Goal: Task Accomplishment & Management: Manage account settings

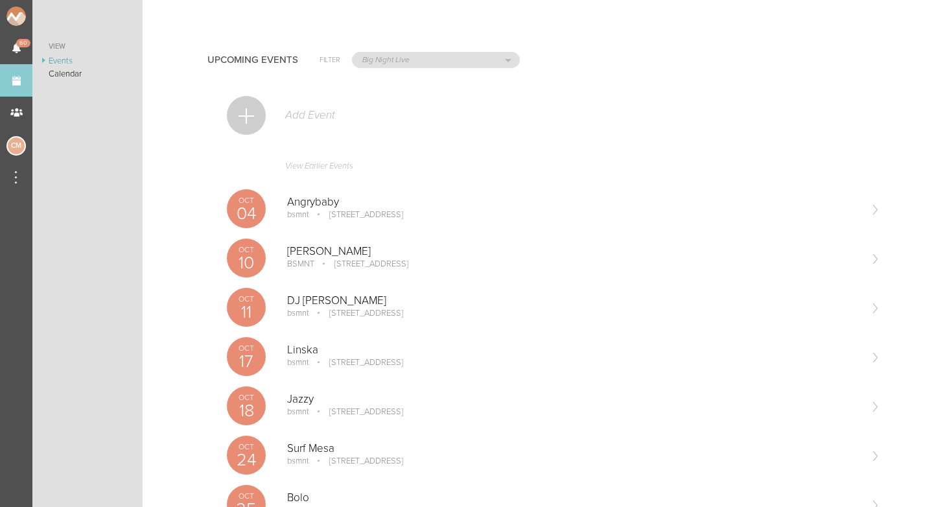
select select "925"
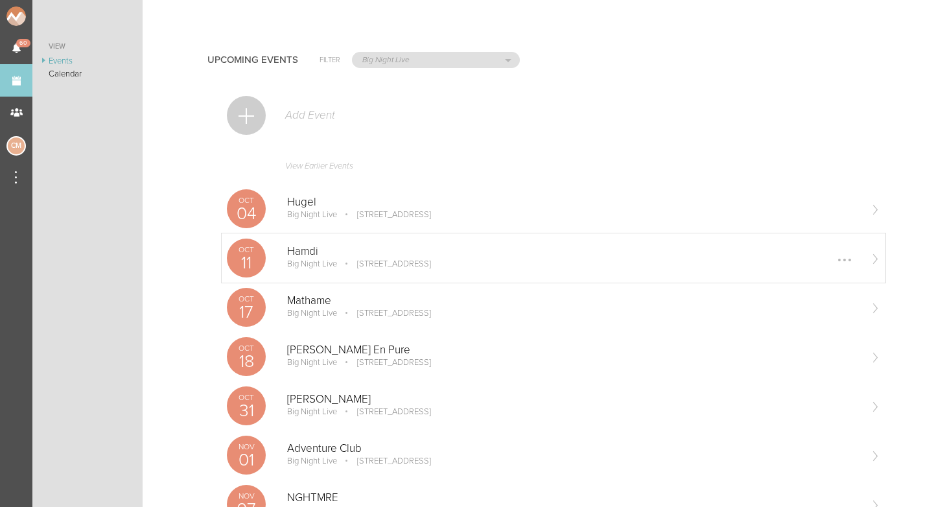
click at [334, 268] on p "Big Night Live" at bounding box center [312, 263] width 50 height 10
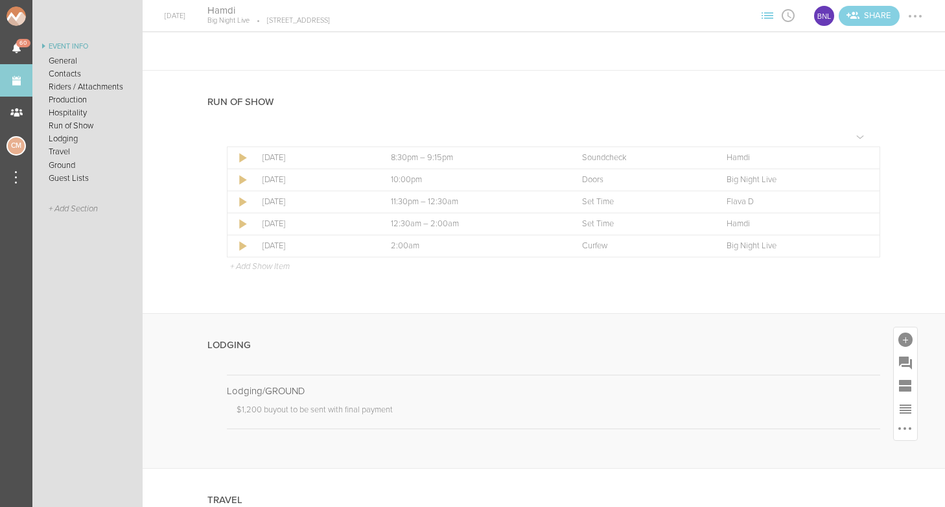
scroll to position [2131, 0]
click at [261, 260] on p "+ Add Show Item" at bounding box center [260, 265] width 60 height 10
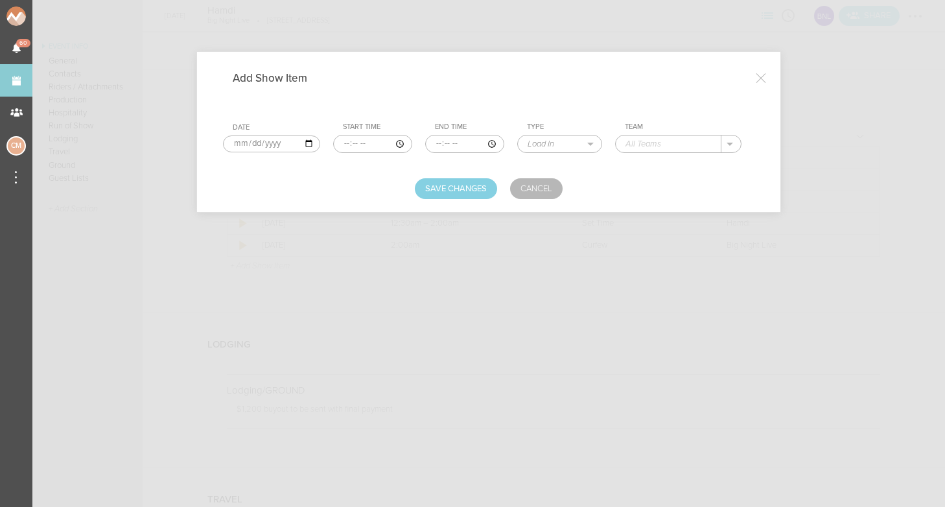
click at [336, 142] on input "time" at bounding box center [372, 144] width 79 height 18
click at [349, 142] on input "time" at bounding box center [372, 144] width 79 height 18
click at [368, 141] on input "time" at bounding box center [372, 144] width 79 height 18
type input "22:00"
click at [425, 144] on input "time" at bounding box center [464, 144] width 79 height 18
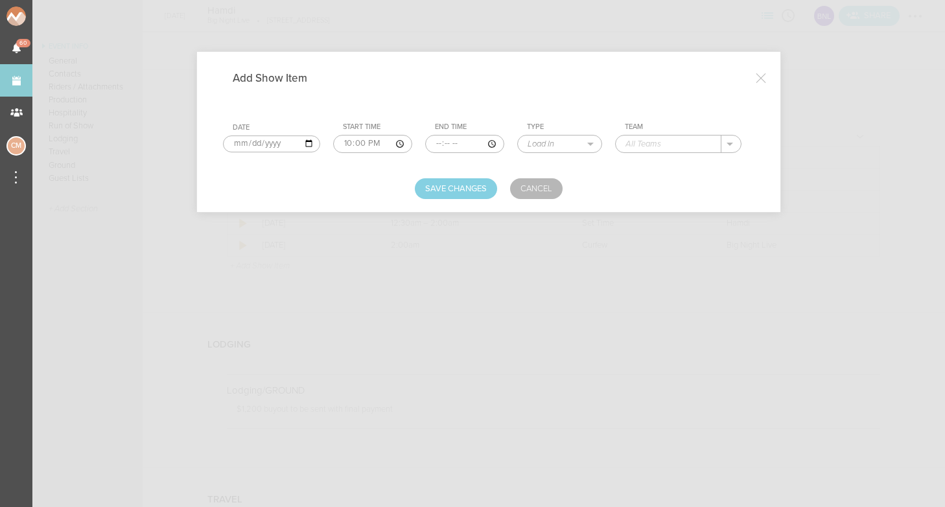
click at [435, 143] on input "time" at bounding box center [464, 144] width 79 height 18
click at [450, 143] on input "time" at bounding box center [464, 144] width 79 height 18
type input "23:30"
select select "Set Time"
click at [669, 139] on input "text" at bounding box center [668, 143] width 106 height 17
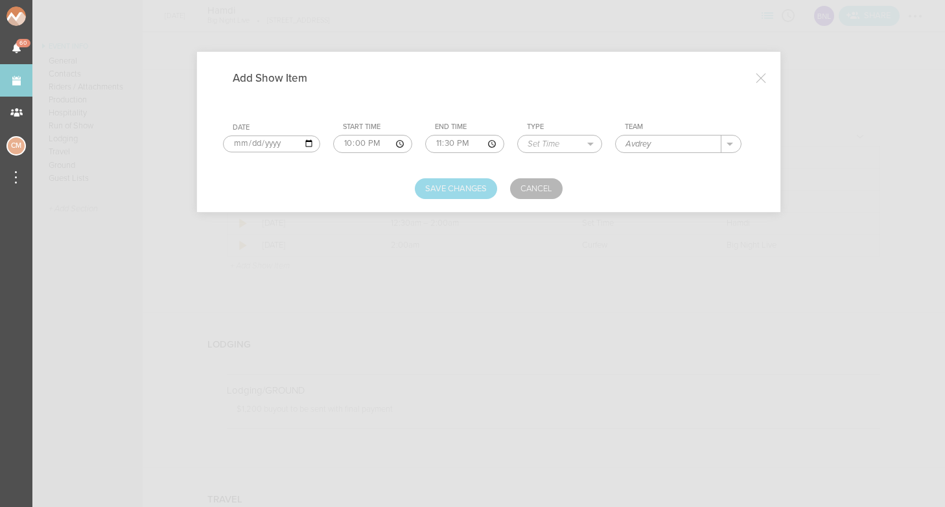
type input "Avdrey"
click at [472, 188] on button "Save Changes" at bounding box center [456, 188] width 82 height 21
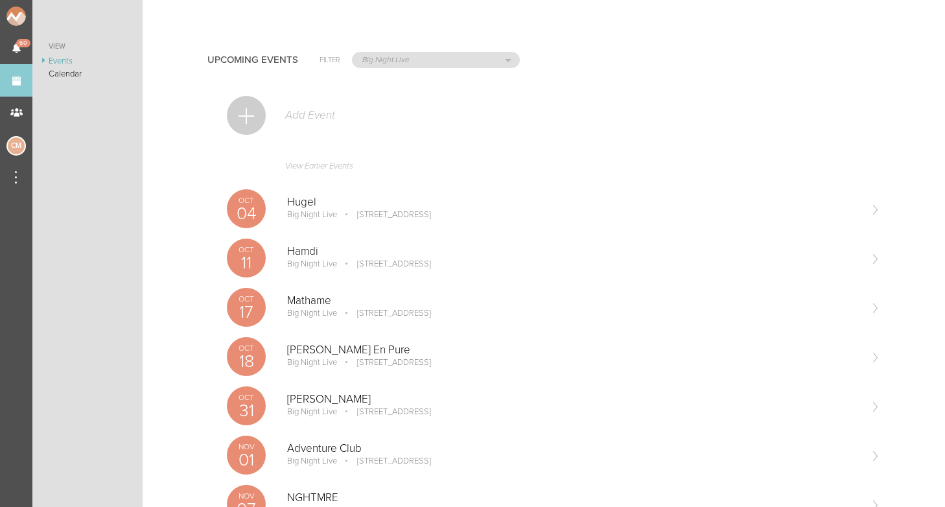
click at [332, 264] on p "Big Night Live" at bounding box center [312, 263] width 50 height 10
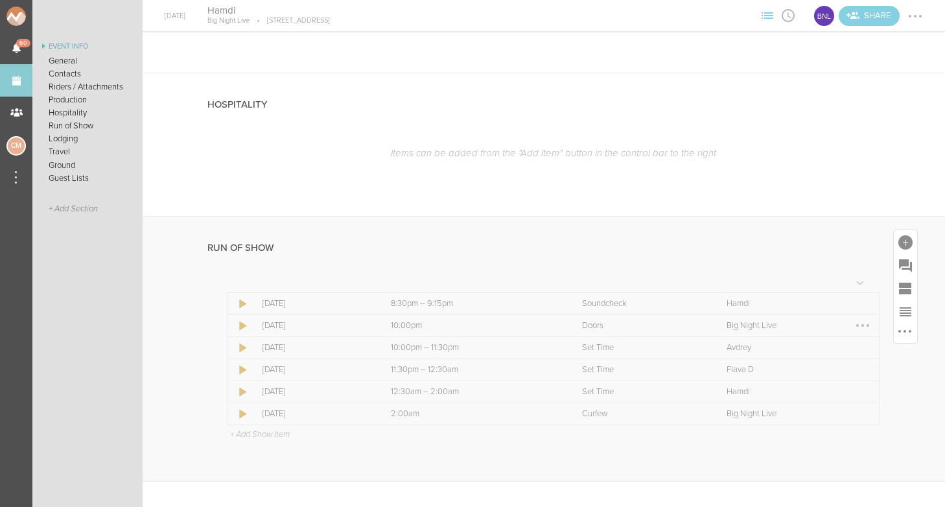
scroll to position [2004, 0]
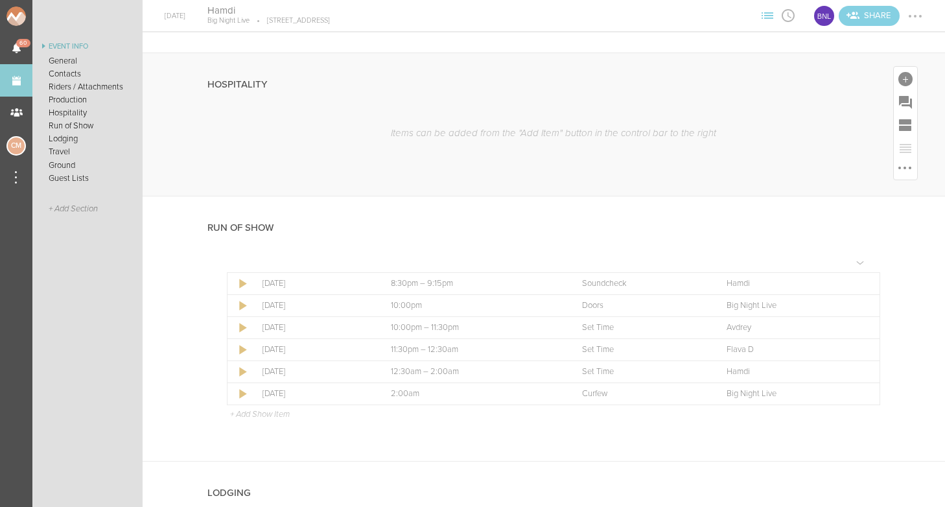
click at [739, 159] on div "Items can be added from the "Add Item" button in the control bar to the right" at bounding box center [543, 145] width 672 height 63
click at [6, 89] on link "Events" at bounding box center [16, 80] width 32 height 32
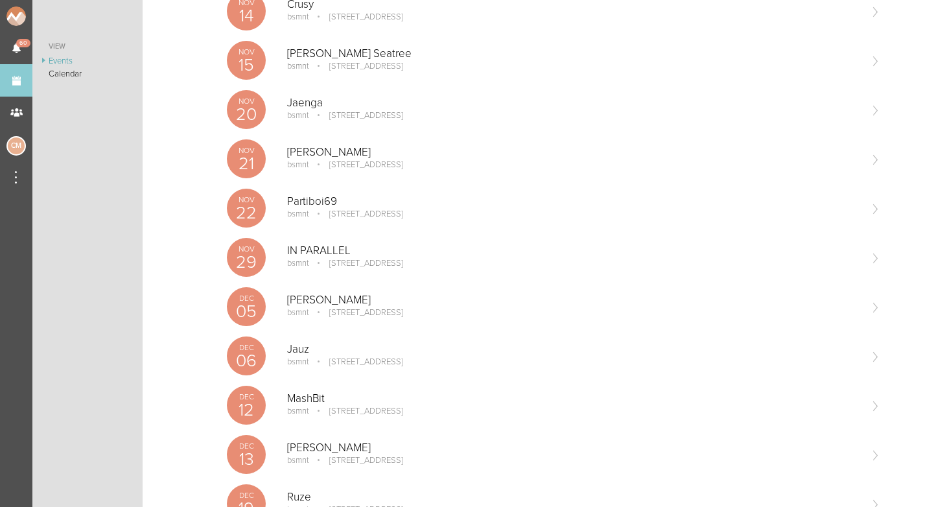
scroll to position [687, 0]
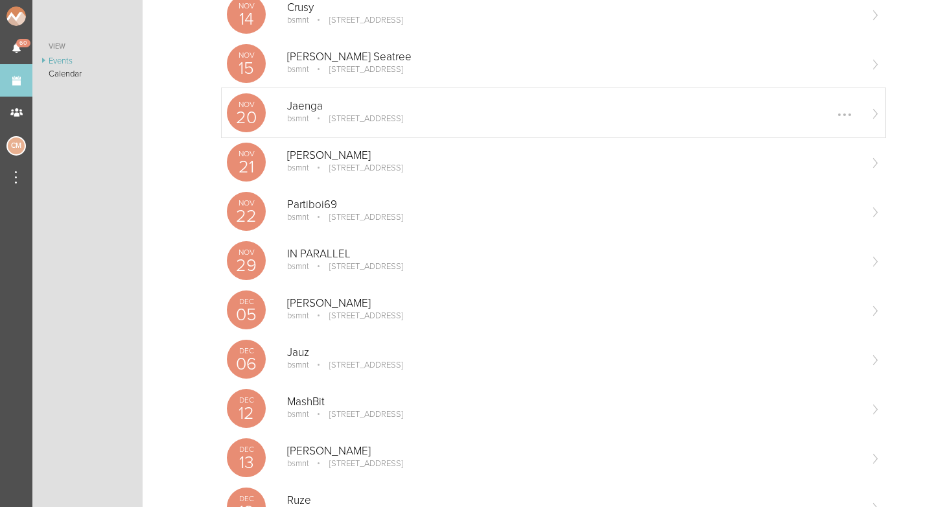
click at [326, 111] on p "Jaenga" at bounding box center [573, 106] width 572 height 13
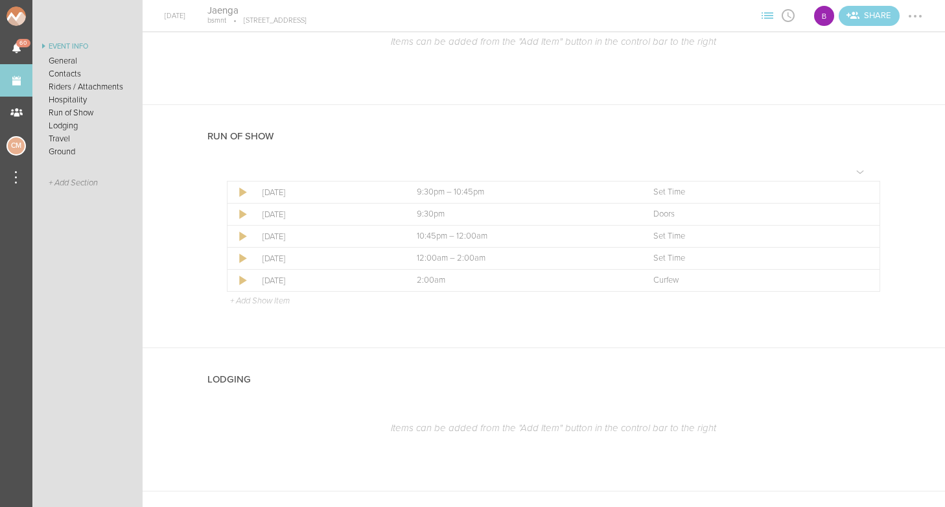
scroll to position [746, 0]
click at [869, 209] on div at bounding box center [862, 211] width 21 height 21
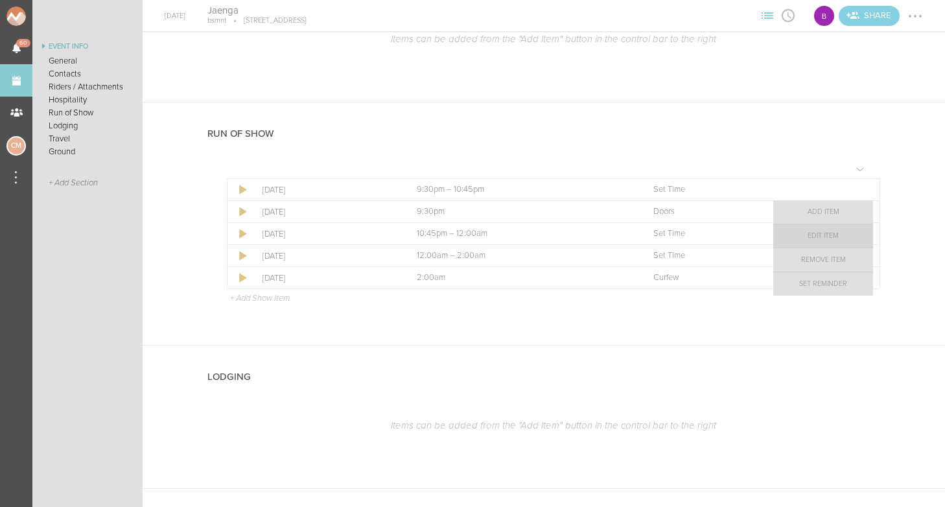
click at [834, 242] on link "Edit Item" at bounding box center [823, 235] width 100 height 23
select select "Doors"
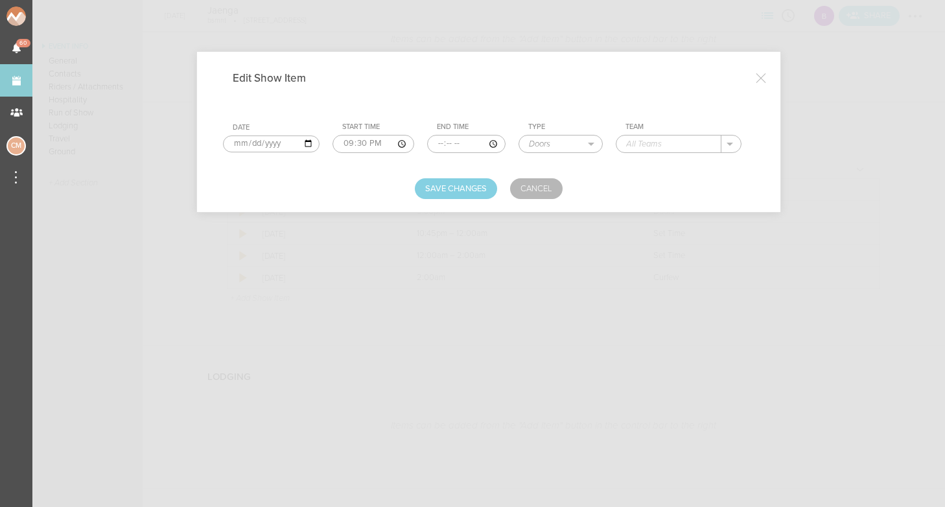
click at [336, 141] on input "21:30" at bounding box center [372, 144] width 81 height 18
click at [349, 144] on input "22:30" at bounding box center [372, 144] width 79 height 18
type input "22:00"
click at [364, 175] on form "Date 2025-11-20 Start Time 22:00 End Time Type Load In Soundcheck Line Check Pr…" at bounding box center [488, 151] width 531 height 95
click at [441, 190] on button "Save Changes" at bounding box center [456, 188] width 82 height 21
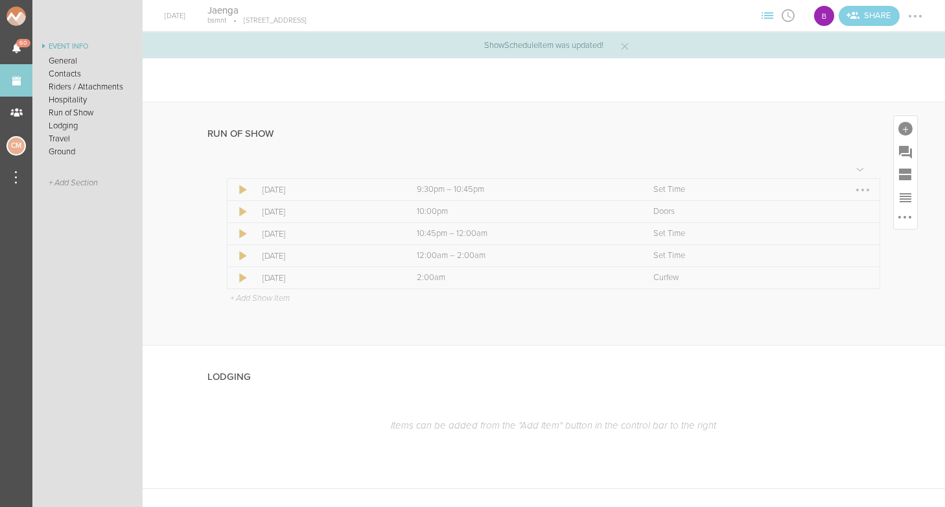
click at [866, 189] on div at bounding box center [862, 189] width 21 height 21
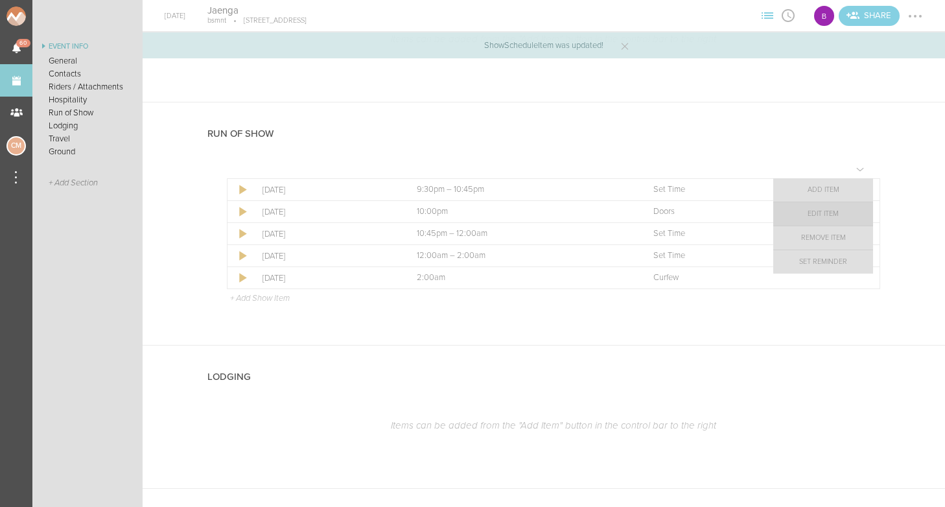
click at [842, 218] on link "Edit Item" at bounding box center [823, 213] width 100 height 23
select select "Set Time"
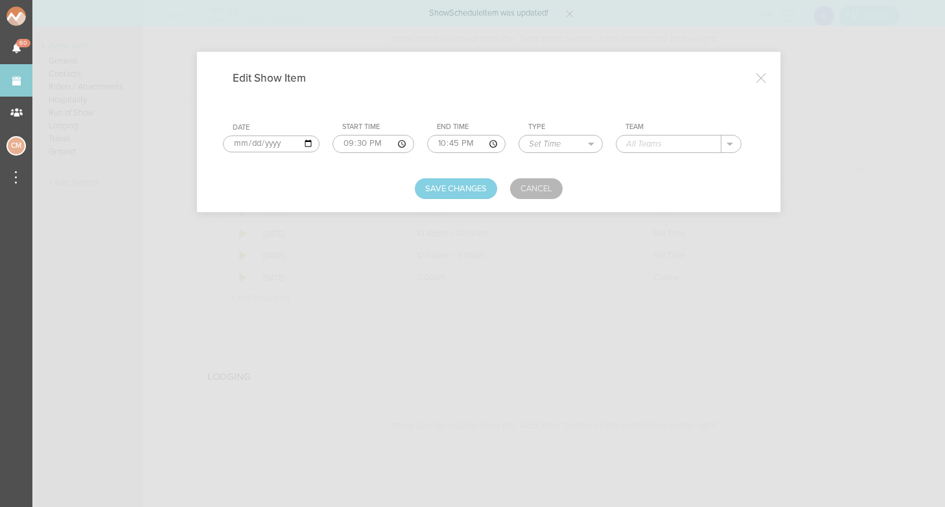
click at [332, 137] on input "21:30" at bounding box center [372, 144] width 81 height 18
click at [349, 139] on input "22:30" at bounding box center [372, 144] width 79 height 18
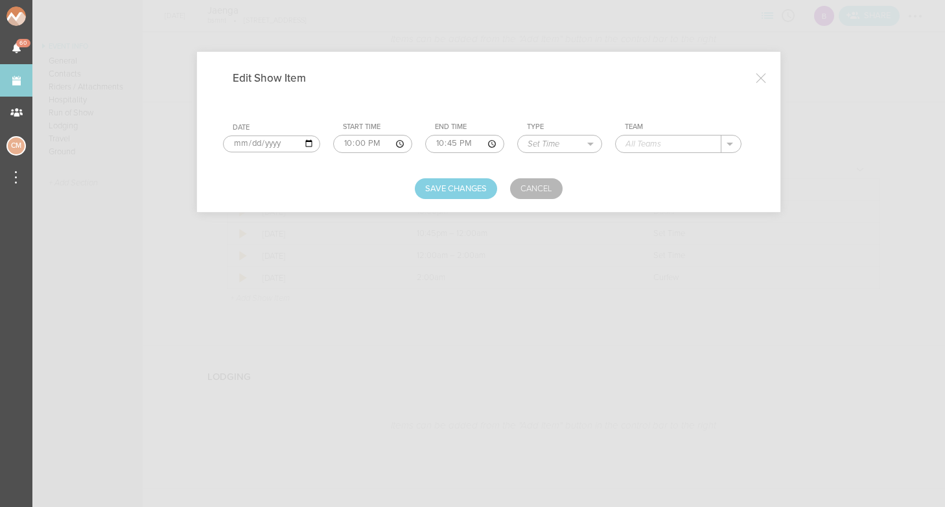
click at [362, 140] on input "22:00" at bounding box center [372, 144] width 79 height 18
type input "22:00"
click at [425, 144] on input "22:45" at bounding box center [464, 144] width 79 height 18
click at [442, 142] on input "23:45" at bounding box center [464, 144] width 79 height 18
click at [430, 143] on input "23:45" at bounding box center [464, 144] width 79 height 18
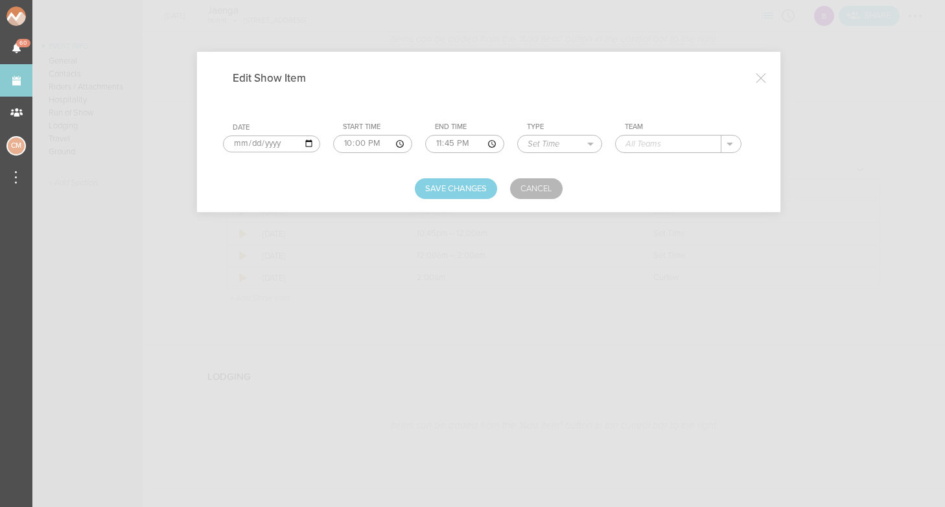
click at [450, 141] on input "23:45" at bounding box center [464, 144] width 79 height 18
click at [433, 141] on input "23:45" at bounding box center [464, 144] width 79 height 18
click at [447, 142] on input "23:00" at bounding box center [464, 144] width 79 height 18
type input "23:00"
click at [656, 141] on input "text" at bounding box center [668, 143] width 106 height 17
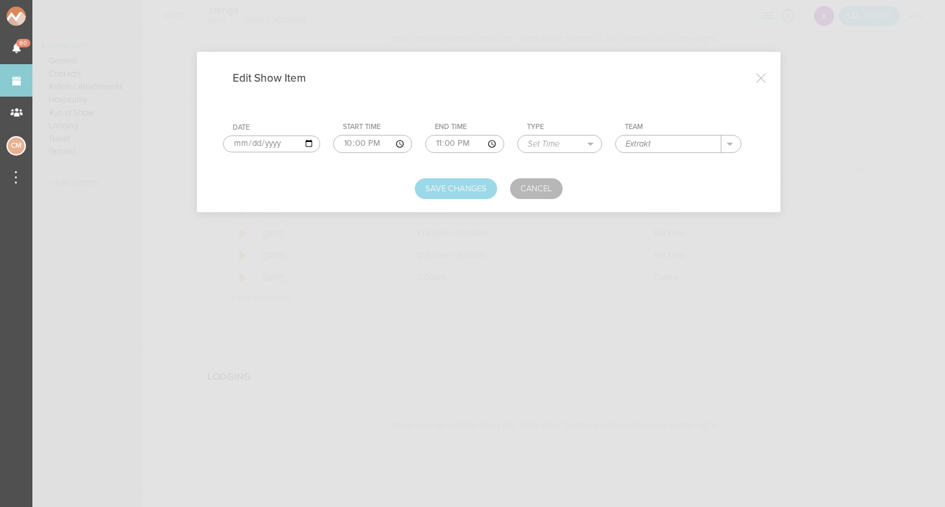
type input "Extrakt"
click at [477, 192] on button "Save Changes" at bounding box center [456, 188] width 82 height 21
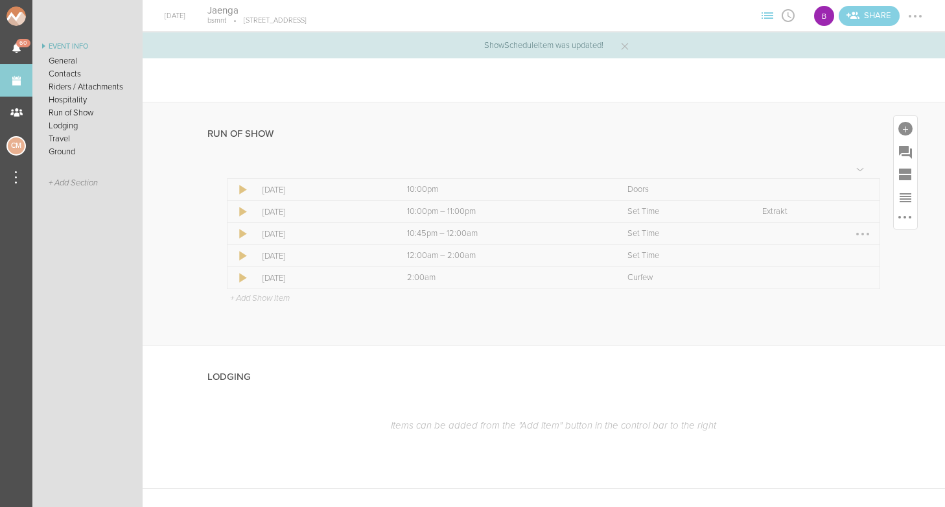
click at [864, 231] on div at bounding box center [862, 234] width 21 height 21
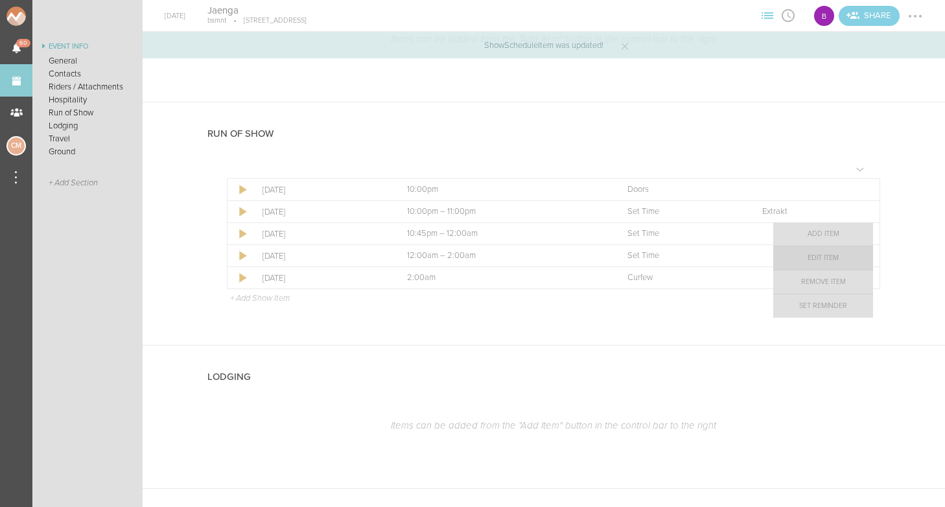
click at [836, 261] on link "Edit Item" at bounding box center [823, 257] width 100 height 23
select select "Set Time"
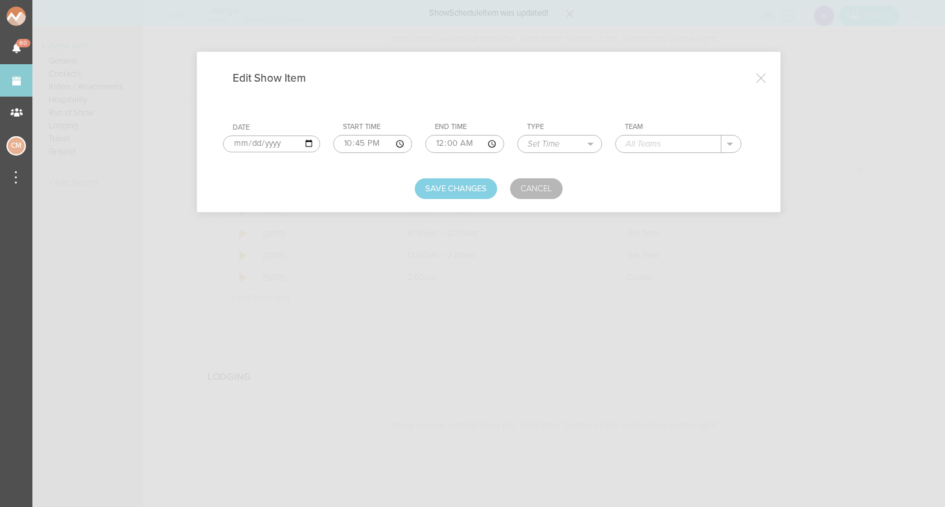
click at [335, 138] on input "22:45" at bounding box center [372, 144] width 79 height 18
click at [347, 141] on input "23:45" at bounding box center [372, 144] width 79 height 18
click at [363, 144] on input "23:00" at bounding box center [372, 144] width 79 height 18
type input "23:00"
click at [425, 141] on input "00:00" at bounding box center [464, 144] width 79 height 18
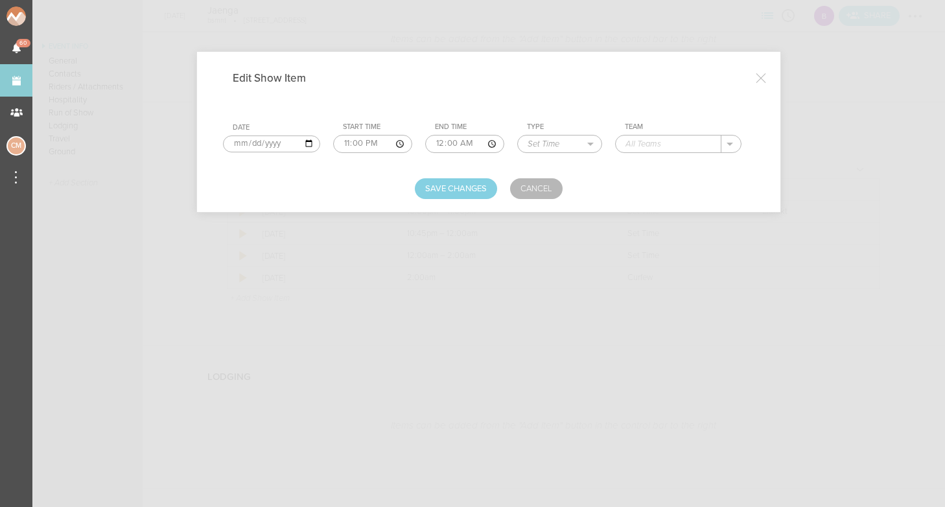
click at [636, 133] on td "Team ." at bounding box center [684, 137] width 139 height 41
click at [636, 143] on input "text" at bounding box center [668, 143] width 106 height 17
type input "Avdrey"
click at [480, 185] on button "Save Changes" at bounding box center [456, 188] width 82 height 21
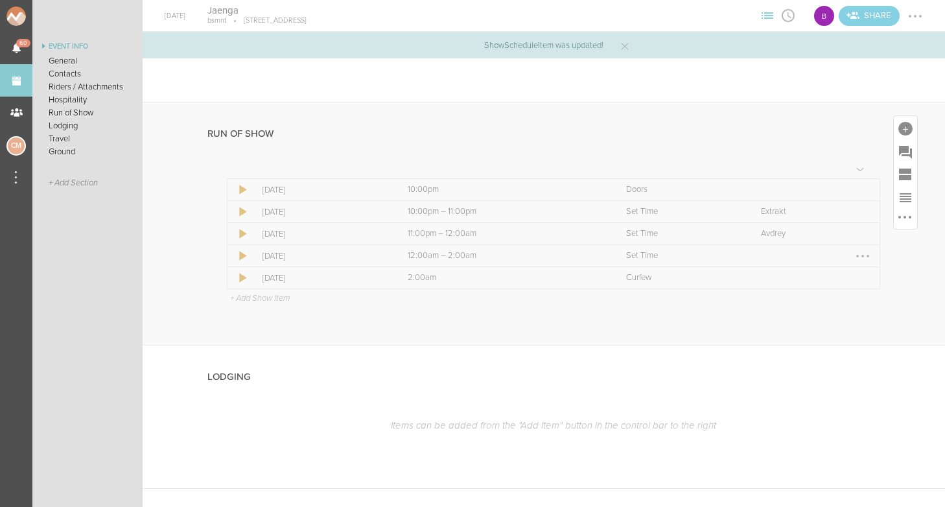
click at [858, 253] on div at bounding box center [862, 256] width 21 height 21
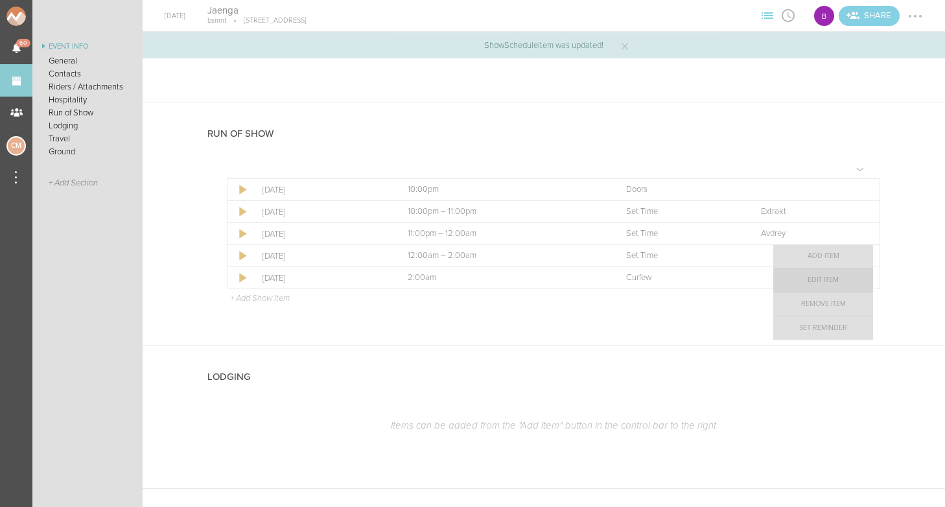
click at [842, 282] on link "Edit Item" at bounding box center [823, 279] width 100 height 23
select select "Set Time"
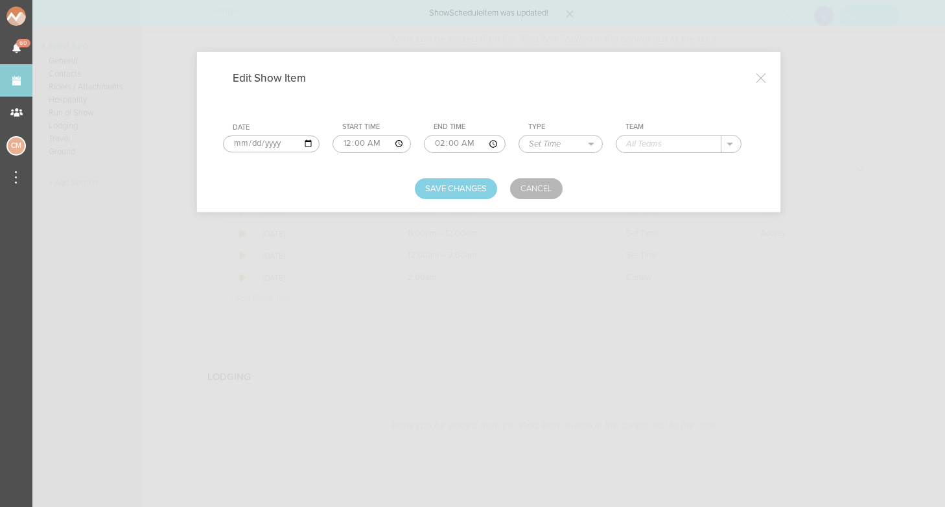
click at [637, 141] on input "text" at bounding box center [668, 143] width 105 height 17
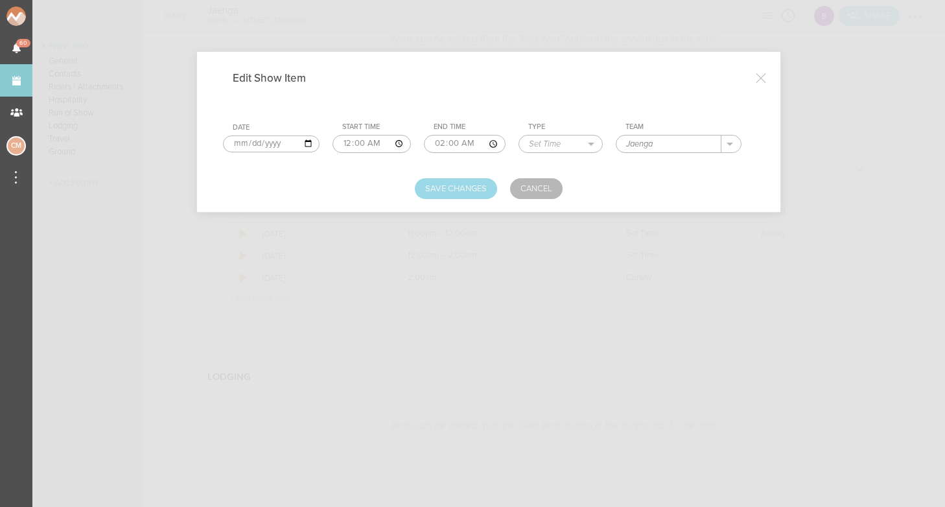
type input "Jaenga"
click at [469, 187] on button "Save Changes" at bounding box center [456, 188] width 82 height 21
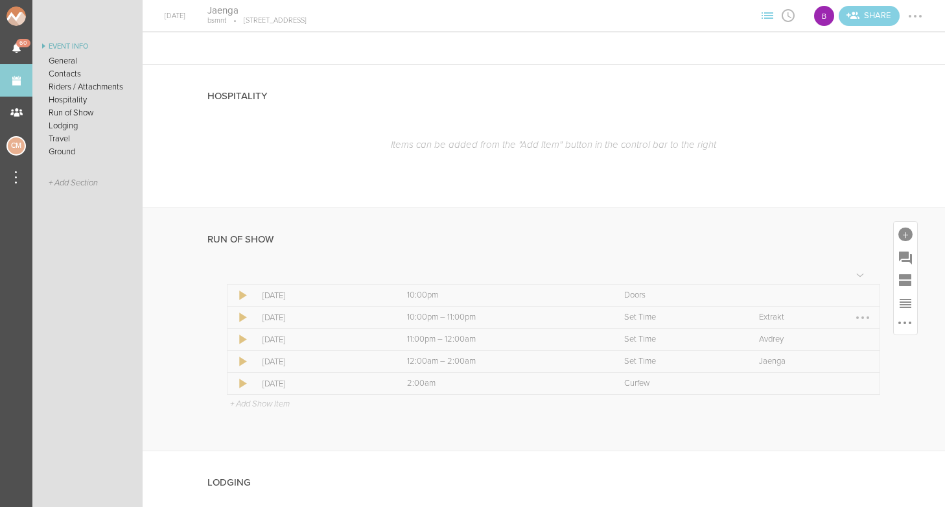
scroll to position [538, 0]
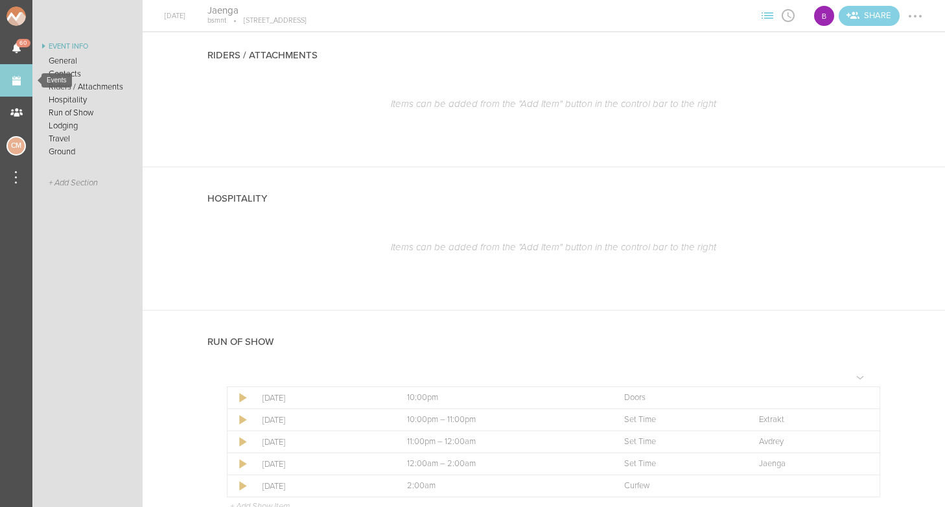
click at [17, 81] on link "Events" at bounding box center [16, 80] width 32 height 32
